Goal: Information Seeking & Learning: Learn about a topic

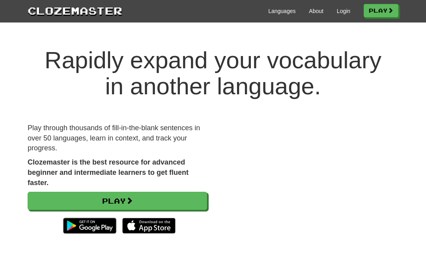
click at [337, 10] on link "Login" at bounding box center [343, 11] width 13 height 8
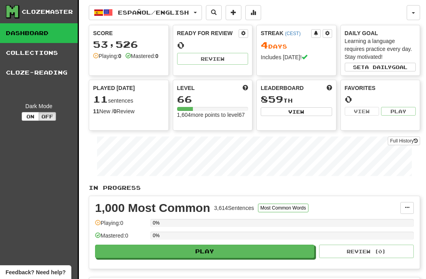
click at [120, 7] on button "Español / English" at bounding box center [145, 12] width 113 height 15
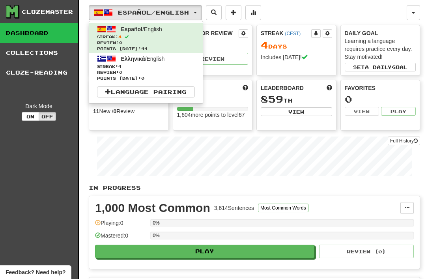
click at [121, 68] on span "Streak: 4" at bounding box center [146, 67] width 98 height 6
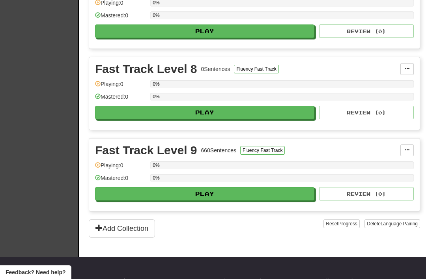
scroll to position [707, 0]
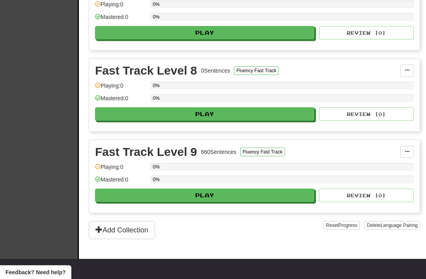
click at [200, 200] on button "Play" at bounding box center [205, 195] width 220 height 13
select select "**"
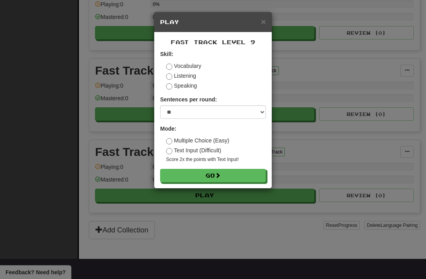
click at [199, 177] on button "Go" at bounding box center [213, 175] width 106 height 13
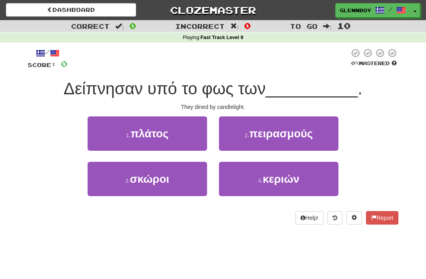
click at [284, 188] on button "4 . κεριών" at bounding box center [279, 179] width 120 height 34
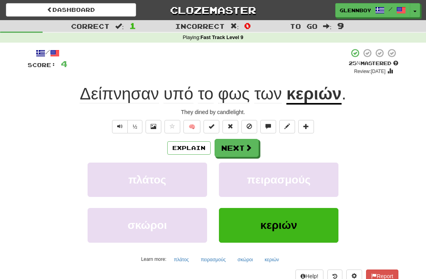
click at [244, 125] on button at bounding box center [250, 126] width 16 height 13
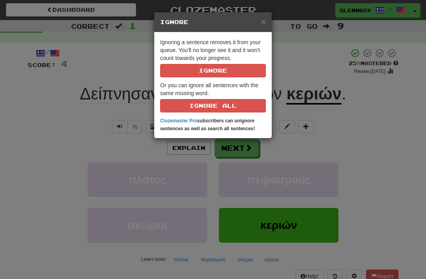
click at [205, 73] on button "Ignore" at bounding box center [213, 70] width 106 height 13
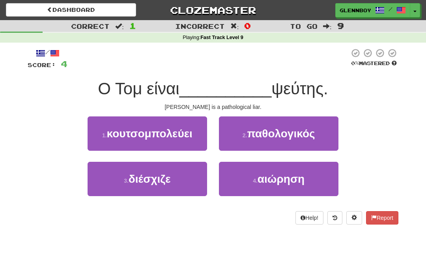
click at [267, 140] on button "2 . παθολογικός" at bounding box center [279, 133] width 120 height 34
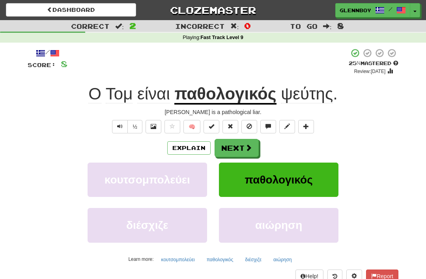
click at [251, 128] on span at bounding box center [250, 127] width 6 height 6
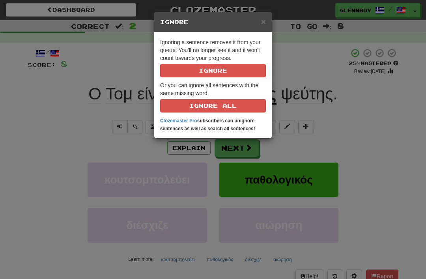
click at [216, 71] on button "Ignore" at bounding box center [213, 70] width 106 height 13
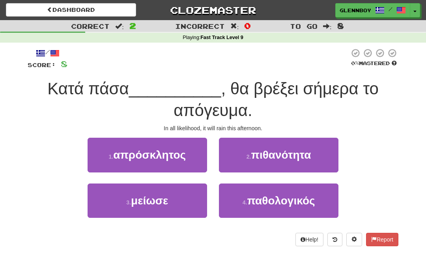
click at [282, 163] on button "2 . πιθανότητα" at bounding box center [279, 155] width 120 height 34
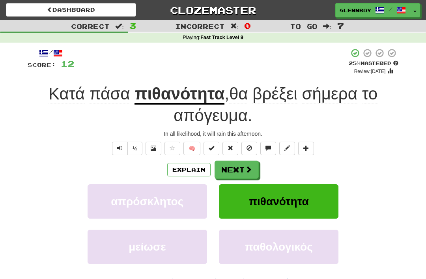
click at [249, 147] on span at bounding box center [250, 148] width 6 height 6
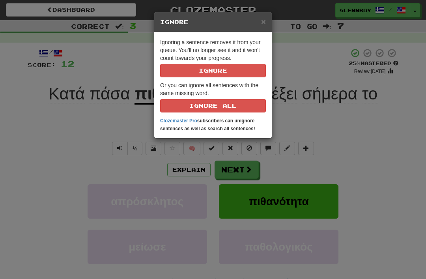
click at [211, 70] on button "Ignore" at bounding box center [213, 70] width 106 height 13
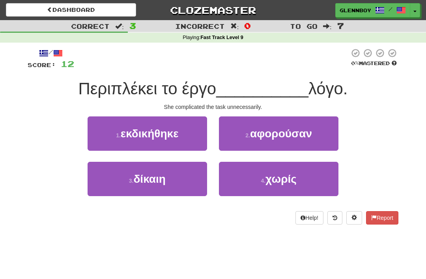
click at [276, 178] on span "χωρίς" at bounding box center [281, 179] width 31 height 12
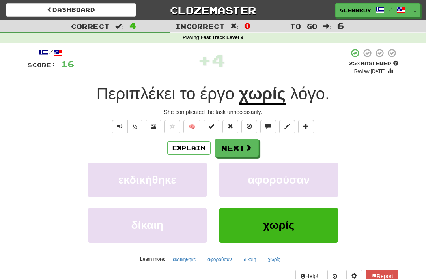
click at [182, 152] on button "Explain" at bounding box center [188, 147] width 43 height 13
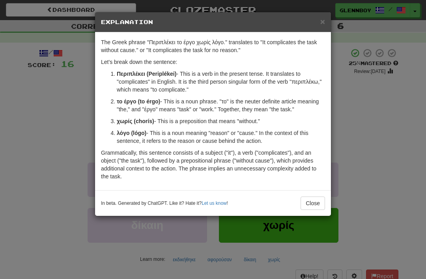
click at [311, 201] on button "Close" at bounding box center [313, 203] width 24 height 13
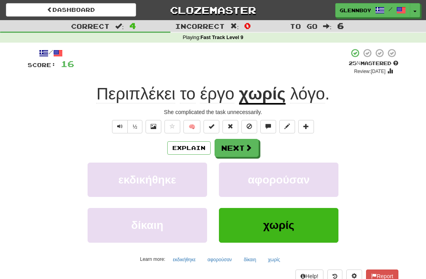
click at [248, 125] on span at bounding box center [250, 127] width 6 height 6
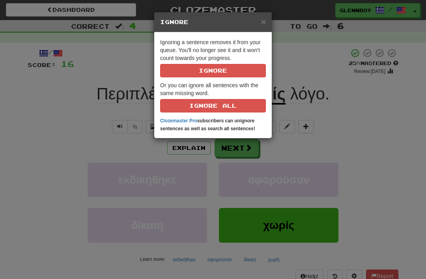
click at [199, 69] on button "Ignore" at bounding box center [213, 70] width 106 height 13
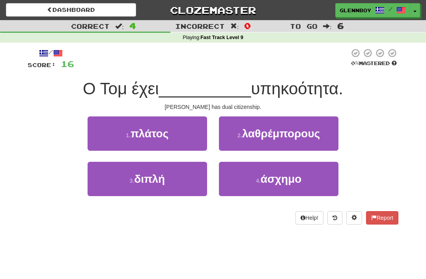
click at [147, 180] on span "διπλή" at bounding box center [149, 179] width 31 height 12
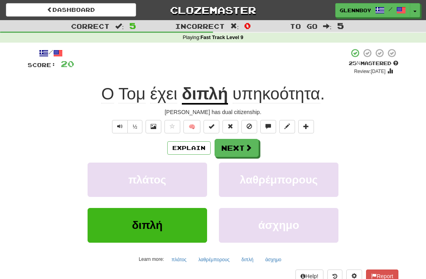
click at [250, 124] on span at bounding box center [250, 127] width 6 height 6
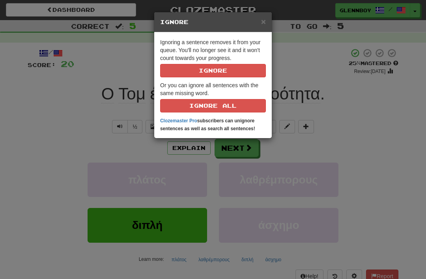
click at [212, 71] on button "Ignore" at bounding box center [213, 70] width 106 height 13
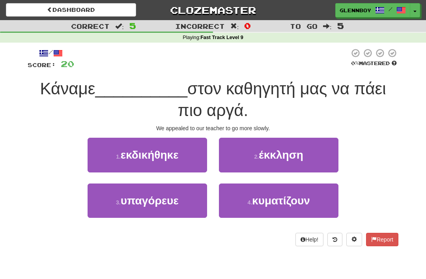
click at [275, 151] on span "έκκληση" at bounding box center [281, 155] width 45 height 12
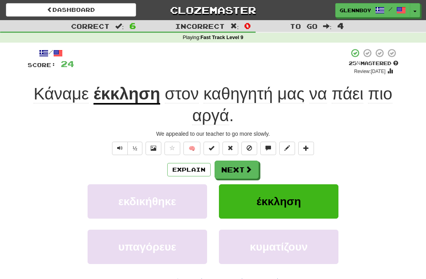
click at [184, 172] on button "Explain" at bounding box center [188, 169] width 43 height 13
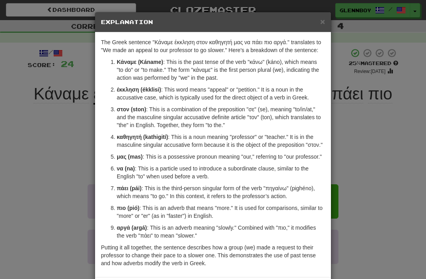
click at [321, 22] on span "×" at bounding box center [323, 21] width 5 height 9
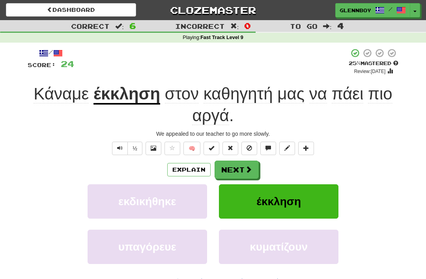
click at [249, 150] on button at bounding box center [250, 148] width 16 height 13
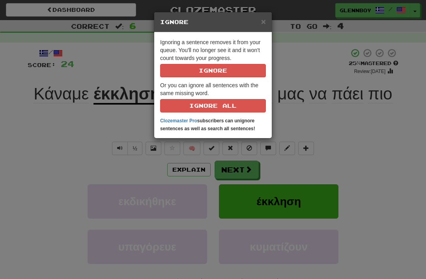
click at [218, 72] on button "Ignore" at bounding box center [213, 70] width 106 height 13
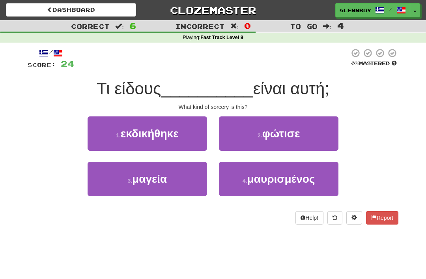
click at [147, 184] on span "μαγεία" at bounding box center [149, 179] width 35 height 12
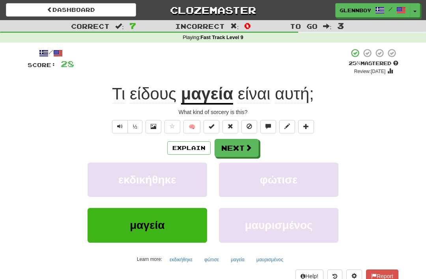
click at [251, 126] on span at bounding box center [250, 127] width 6 height 6
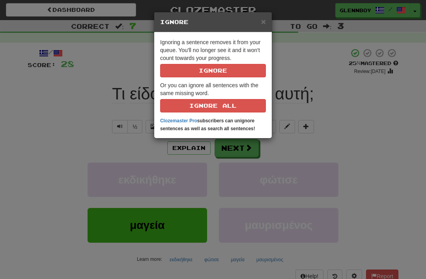
click at [203, 70] on button "Ignore" at bounding box center [213, 70] width 106 height 13
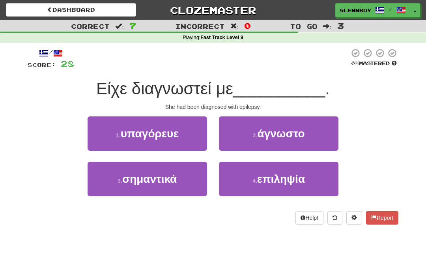
click at [279, 177] on span "επιληψία" at bounding box center [281, 179] width 48 height 12
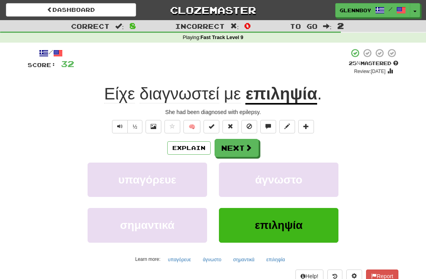
click at [252, 124] on span at bounding box center [250, 127] width 6 height 6
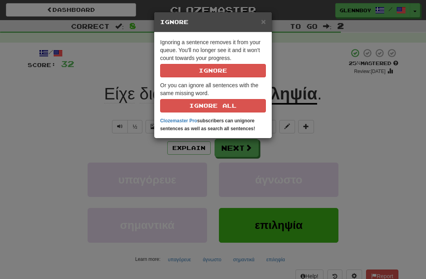
click at [220, 71] on button "Ignore" at bounding box center [213, 70] width 106 height 13
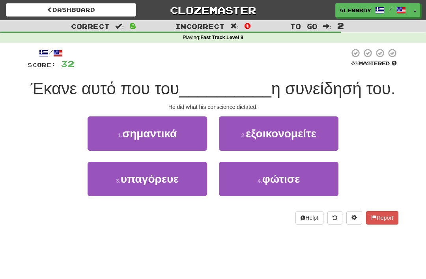
click at [148, 176] on span "υπαγόρευε" at bounding box center [150, 179] width 58 height 12
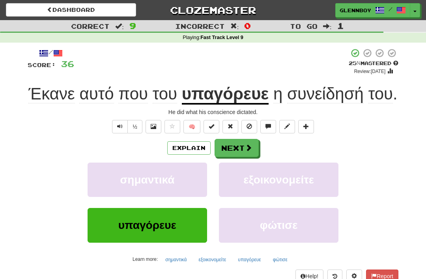
click at [191, 149] on button "Explain" at bounding box center [188, 147] width 43 height 13
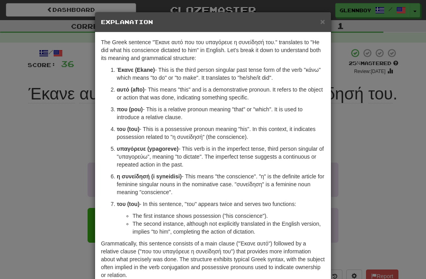
click at [324, 21] on span "×" at bounding box center [323, 21] width 5 height 9
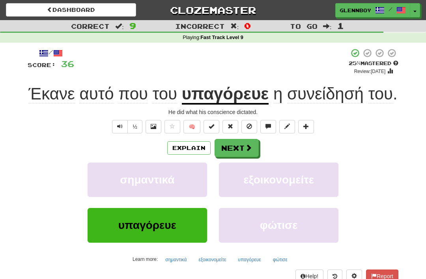
scroll to position [6, 0]
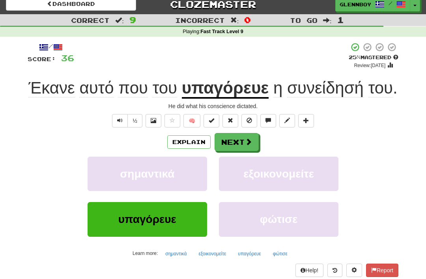
click at [246, 115] on button at bounding box center [250, 120] width 16 height 13
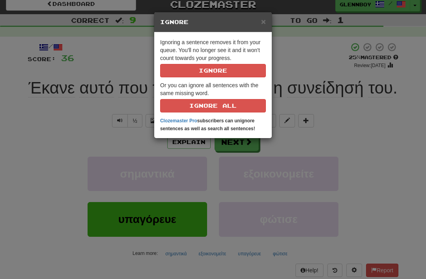
click at [176, 131] on strong "Clozemaster Pro subscribers can unignore sentences as well as search all senten…" at bounding box center [207, 124] width 95 height 13
click at [209, 71] on button "Ignore" at bounding box center [213, 70] width 106 height 13
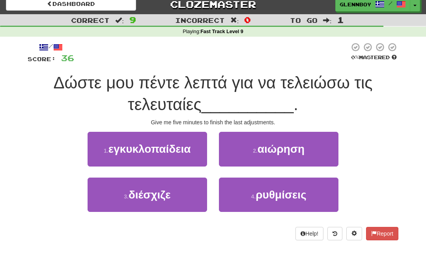
click at [276, 194] on span "ρυθμίσεις" at bounding box center [281, 195] width 51 height 12
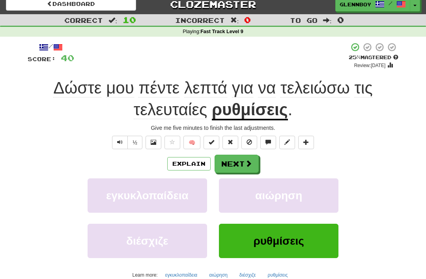
click at [246, 139] on button at bounding box center [250, 142] width 16 height 13
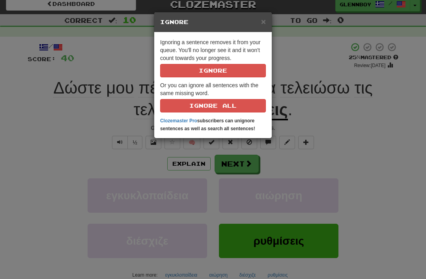
click at [202, 69] on button "Ignore" at bounding box center [213, 70] width 106 height 13
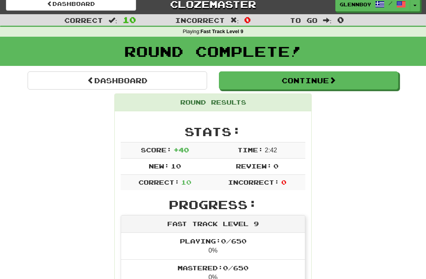
click at [116, 77] on link "Dashboard" at bounding box center [118, 80] width 180 height 18
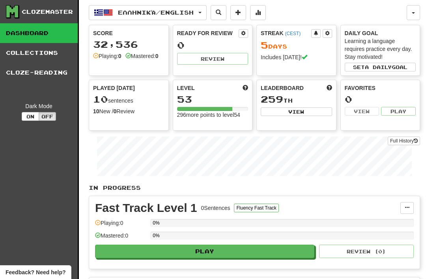
click at [119, 11] on span "Ελληνικά / English" at bounding box center [156, 12] width 76 height 7
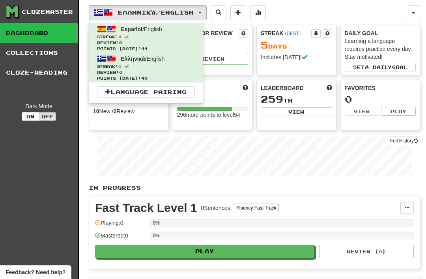
click at [112, 68] on span "Streak: 5" at bounding box center [146, 67] width 98 height 6
